Goal: Information Seeking & Learning: Learn about a topic

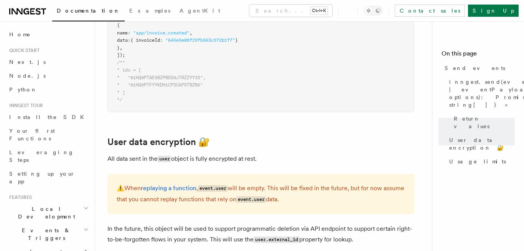
scroll to position [1087, 0]
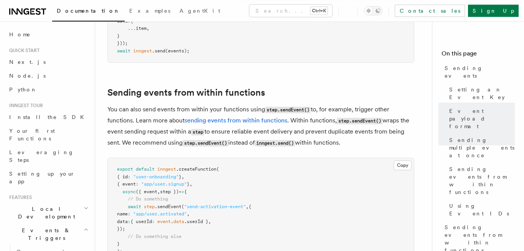
scroll to position [1195, 0]
